Goal: Check status: Check status

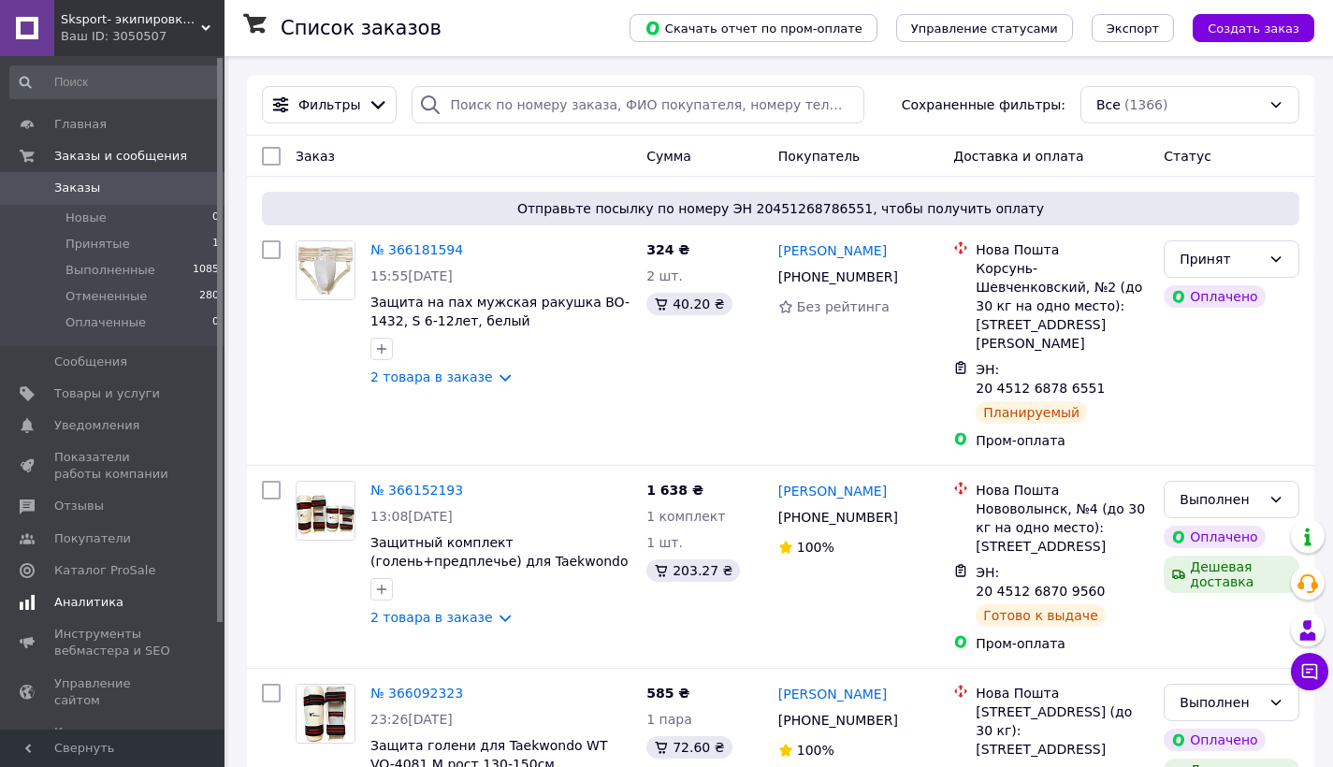
click at [92, 601] on span "Аналитика" at bounding box center [88, 602] width 69 height 17
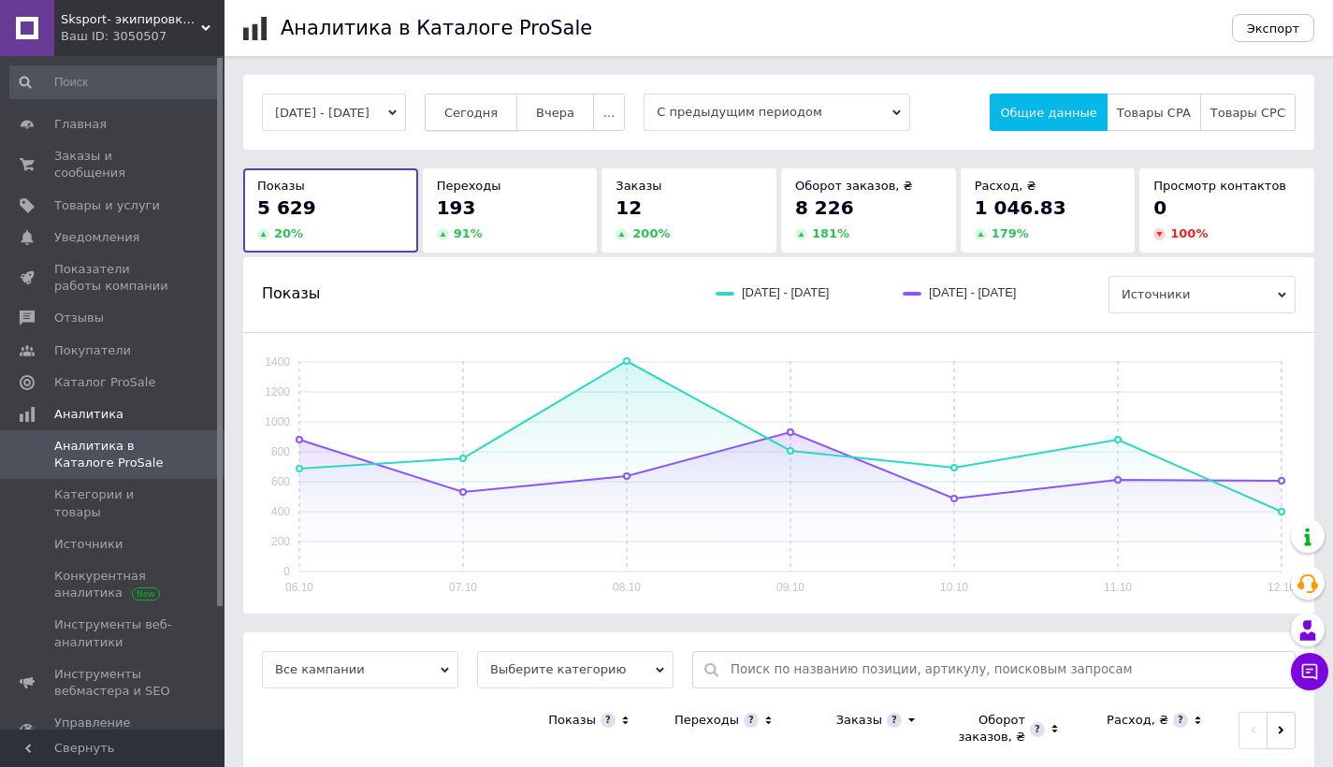
click at [498, 107] on span "Сегодня" at bounding box center [470, 113] width 53 height 14
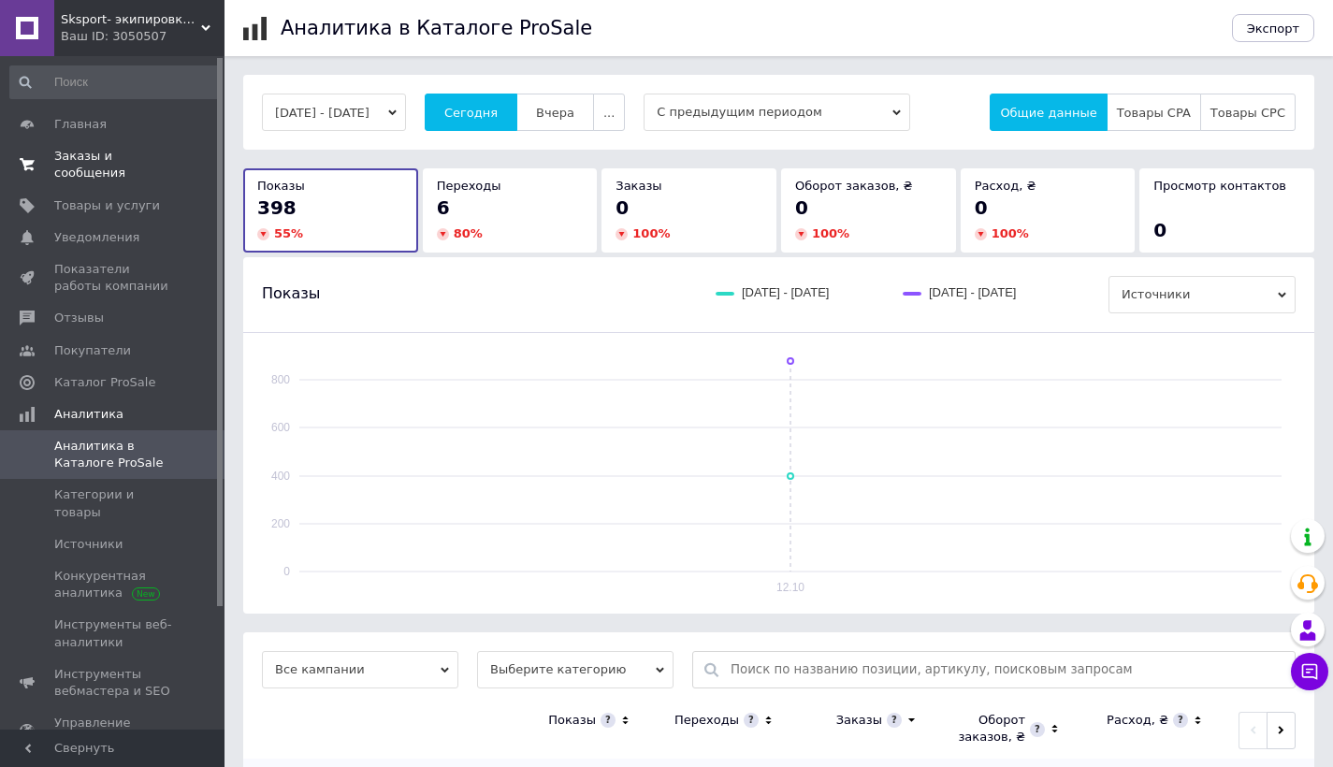
click at [107, 157] on span "Заказы и сообщения" at bounding box center [113, 165] width 119 height 34
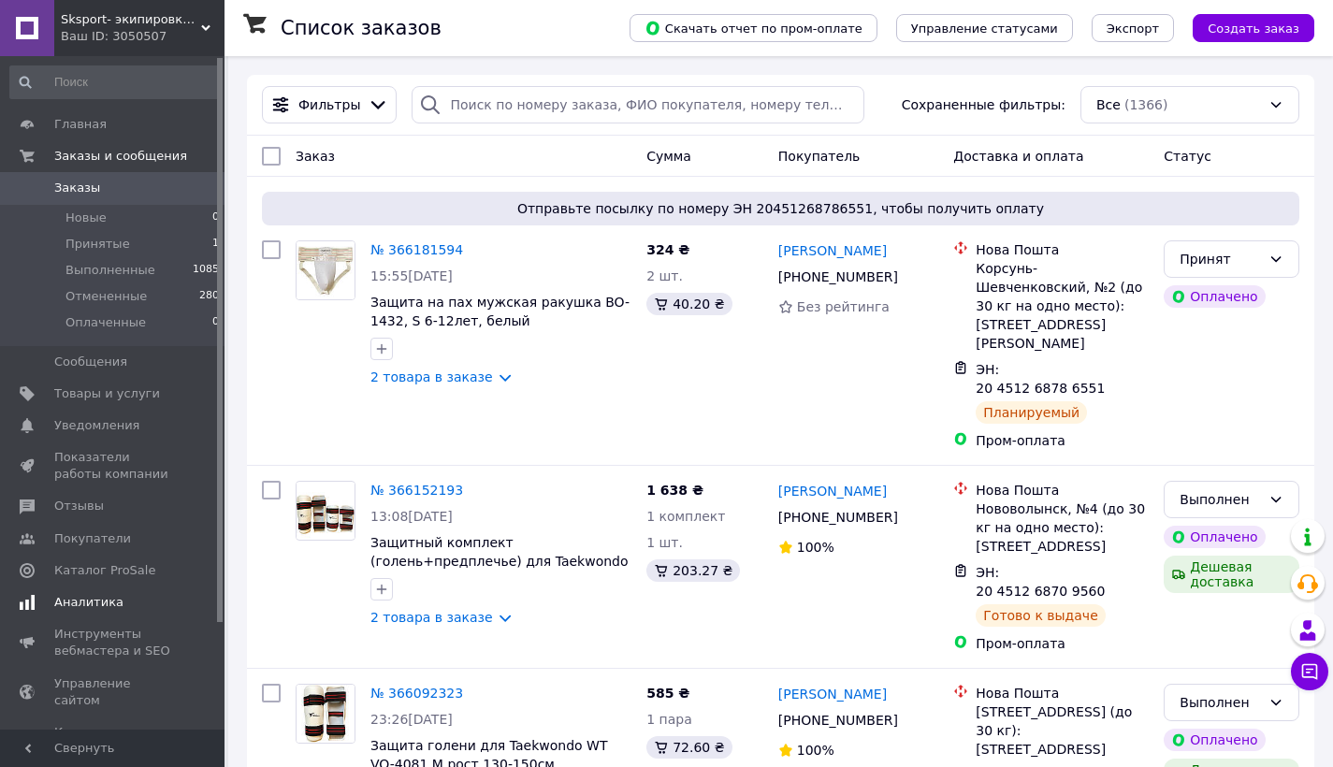
click at [96, 601] on span "Аналитика" at bounding box center [88, 602] width 69 height 17
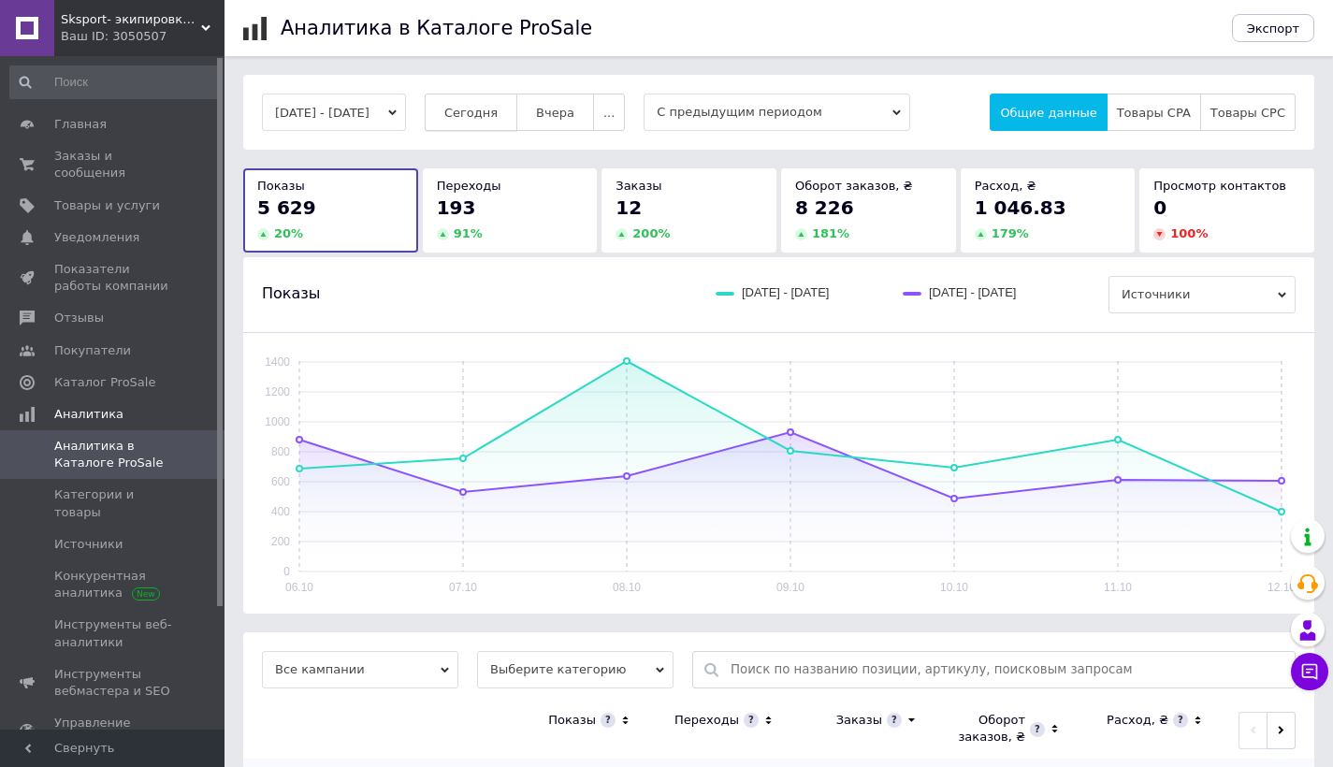
click at [495, 119] on span "Сегодня" at bounding box center [470, 113] width 53 height 14
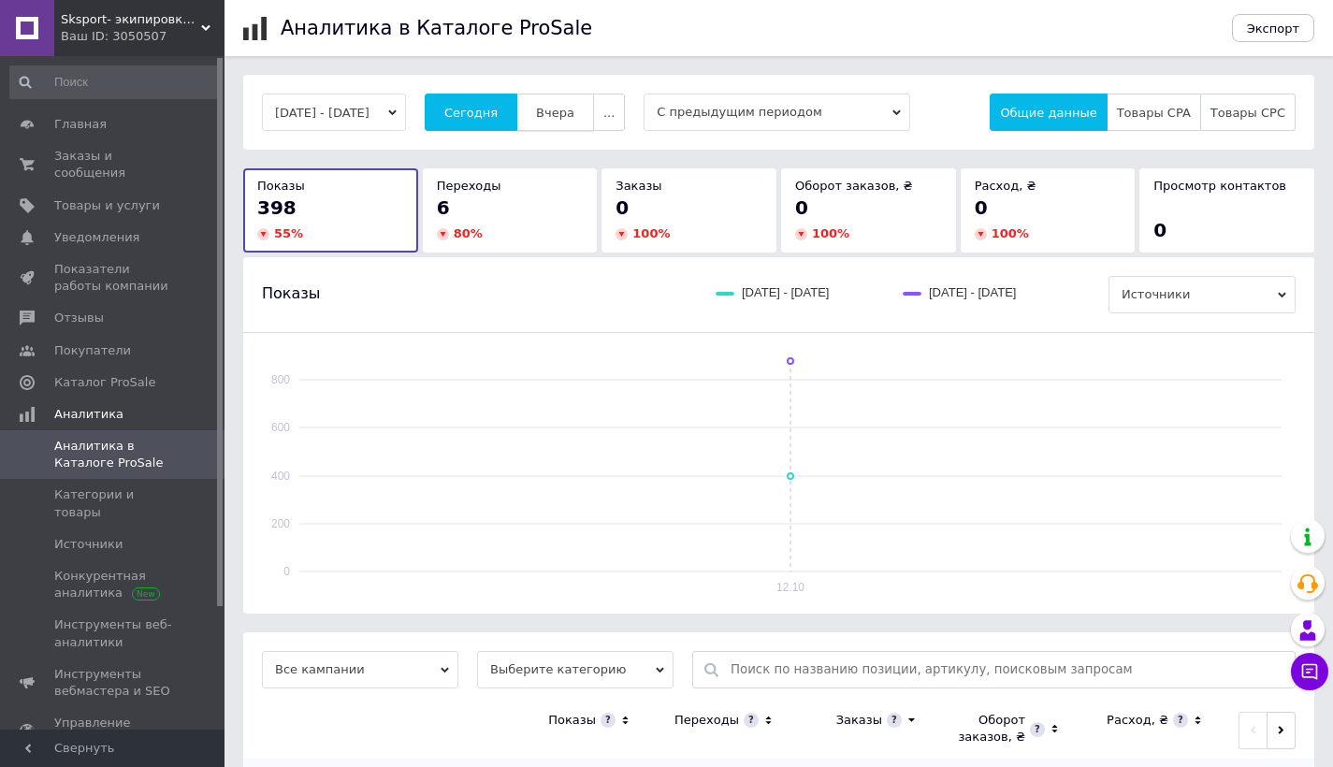
click at [574, 116] on span "Вчера" at bounding box center [555, 113] width 38 height 14
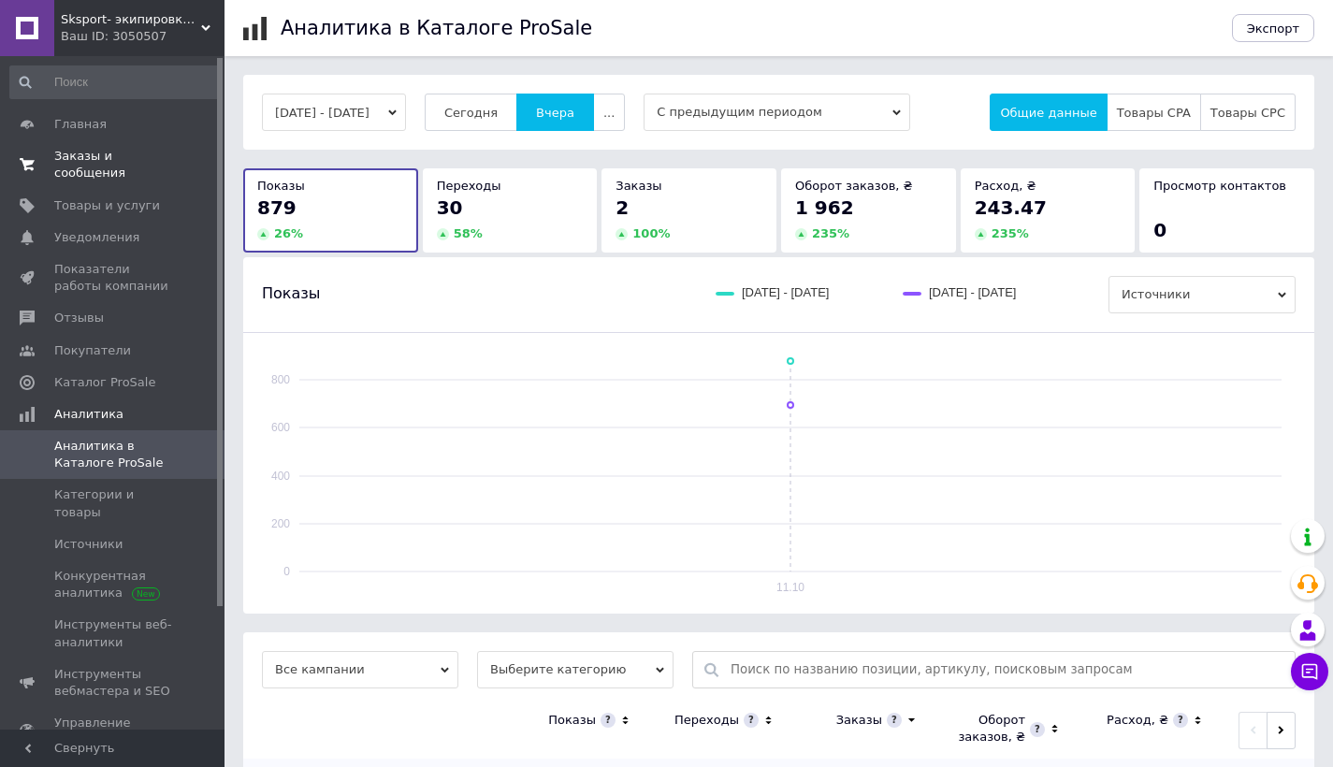
click at [86, 163] on span "Заказы и сообщения" at bounding box center [113, 165] width 119 height 34
